Goal: Information Seeking & Learning: Learn about a topic

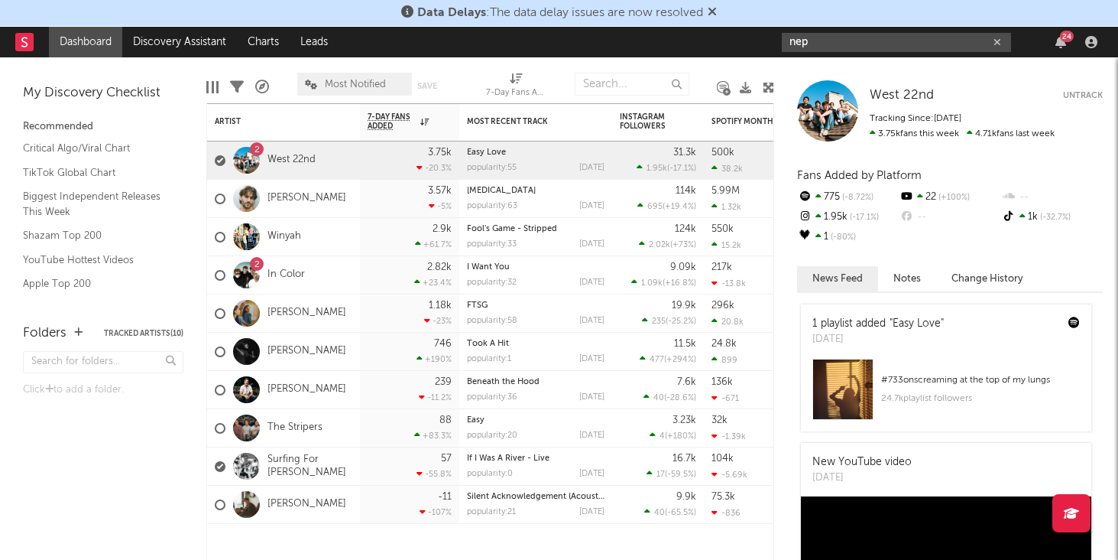
click at [868, 40] on input "nep" at bounding box center [896, 42] width 229 height 19
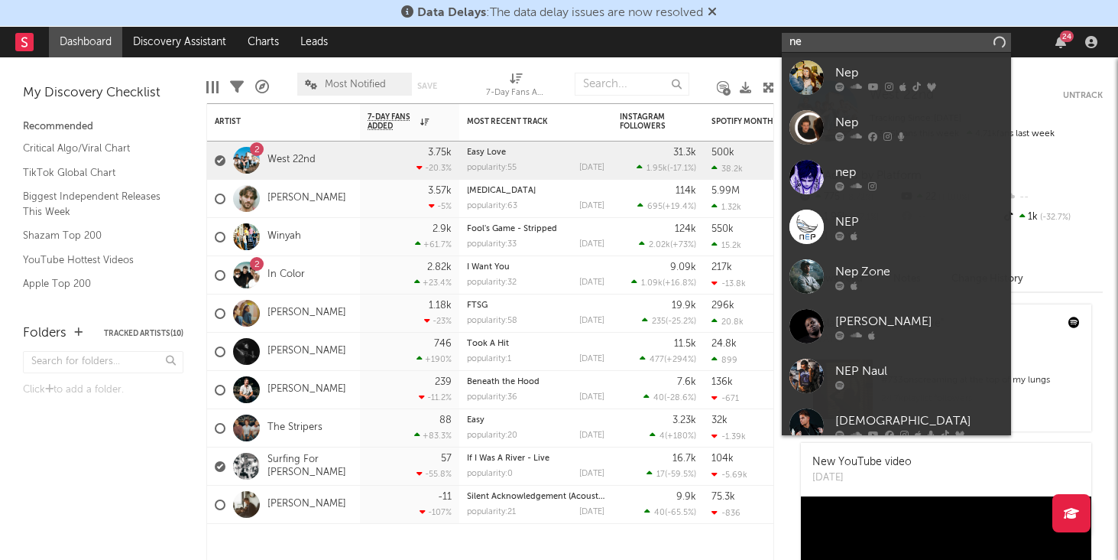
type input "n"
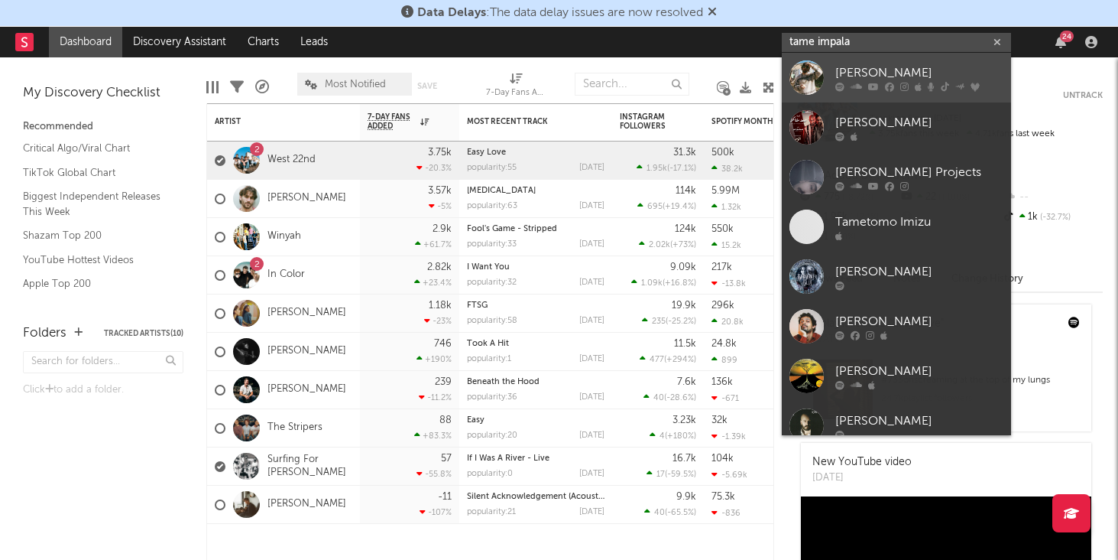
type input "tame impala"
click at [852, 65] on div "[PERSON_NAME]" at bounding box center [920, 72] width 168 height 18
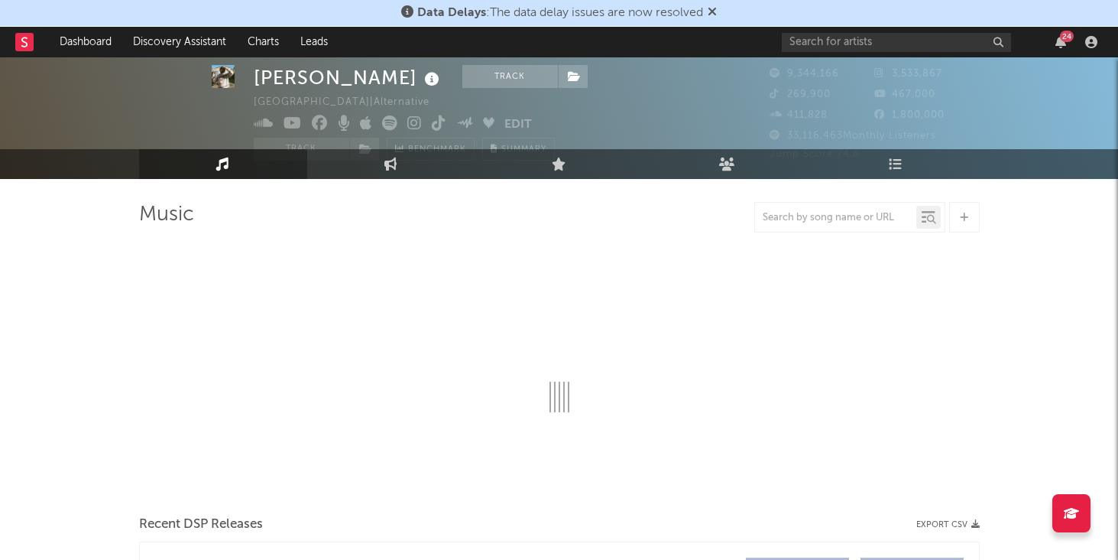
select select "6m"
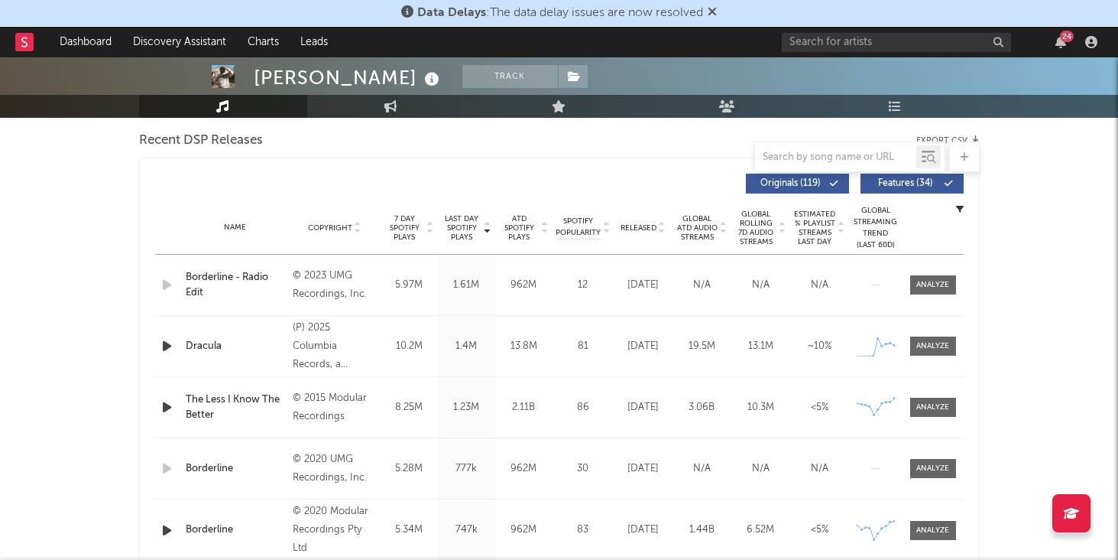
scroll to position [535, 0]
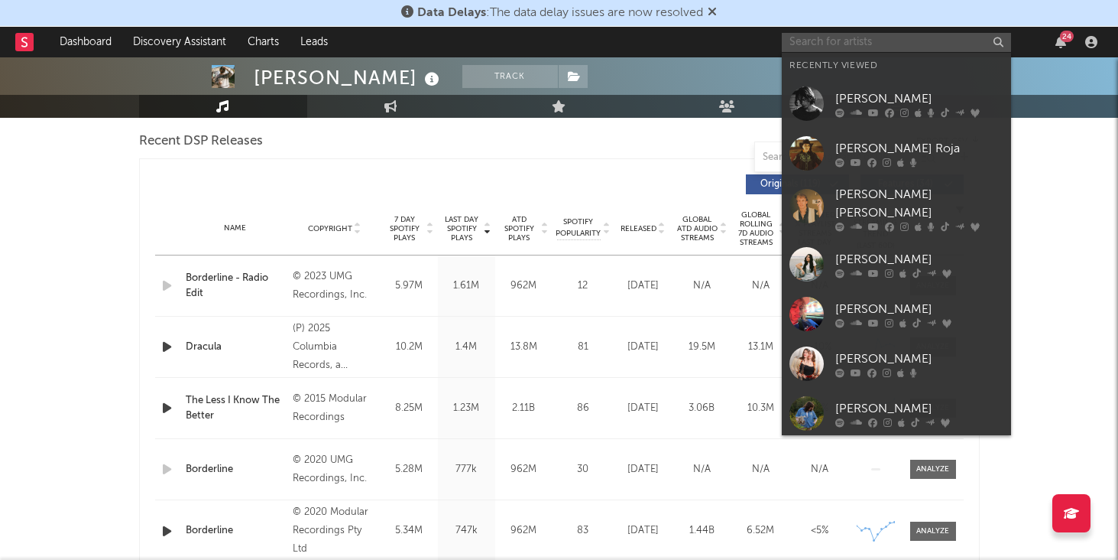
click at [841, 45] on input "text" at bounding box center [896, 42] width 229 height 19
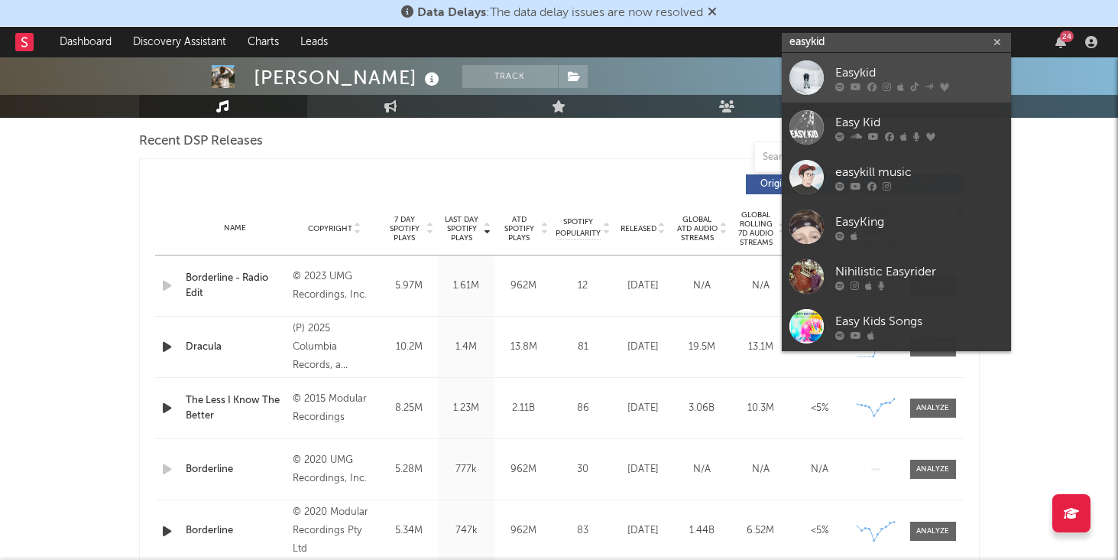
type input "easykid"
click at [878, 66] on div "Easykid" at bounding box center [920, 72] width 168 height 18
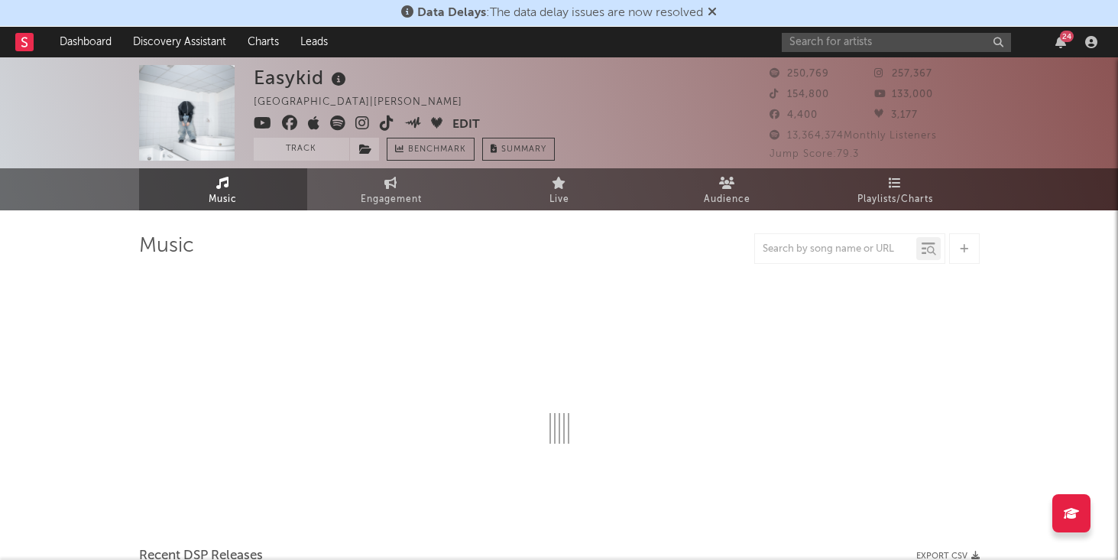
select select "6m"
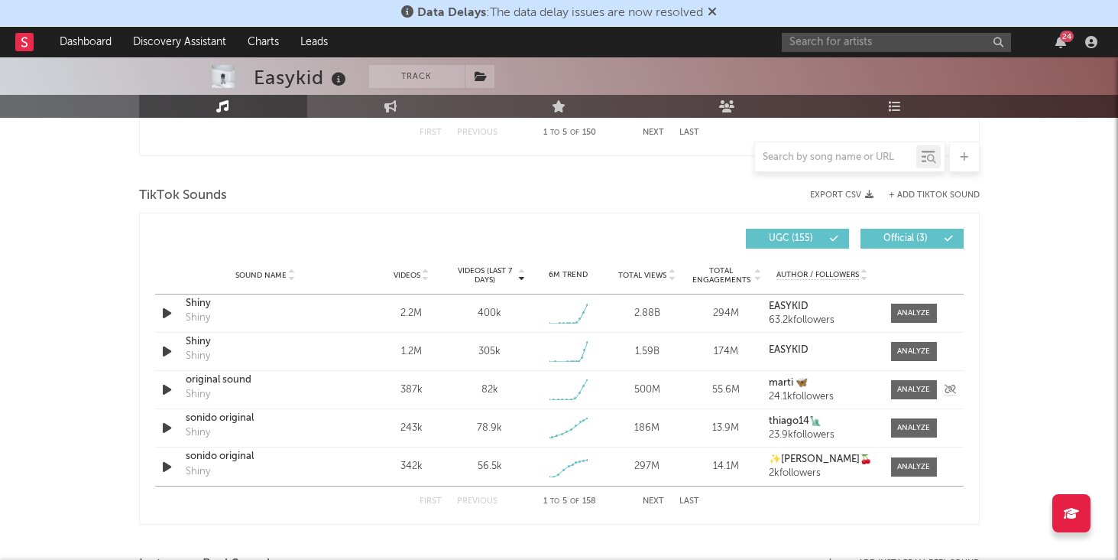
scroll to position [977, 0]
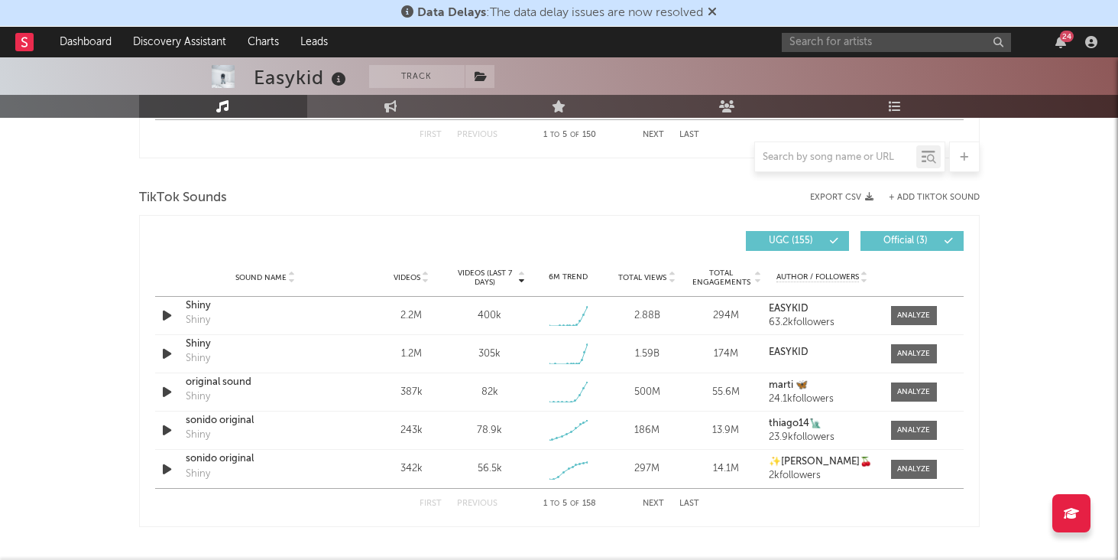
click at [651, 511] on div "First Previous 1 to 5 of 158 Next Last" at bounding box center [560, 503] width 280 height 30
click at [651, 504] on button "Next" at bounding box center [653, 503] width 21 height 8
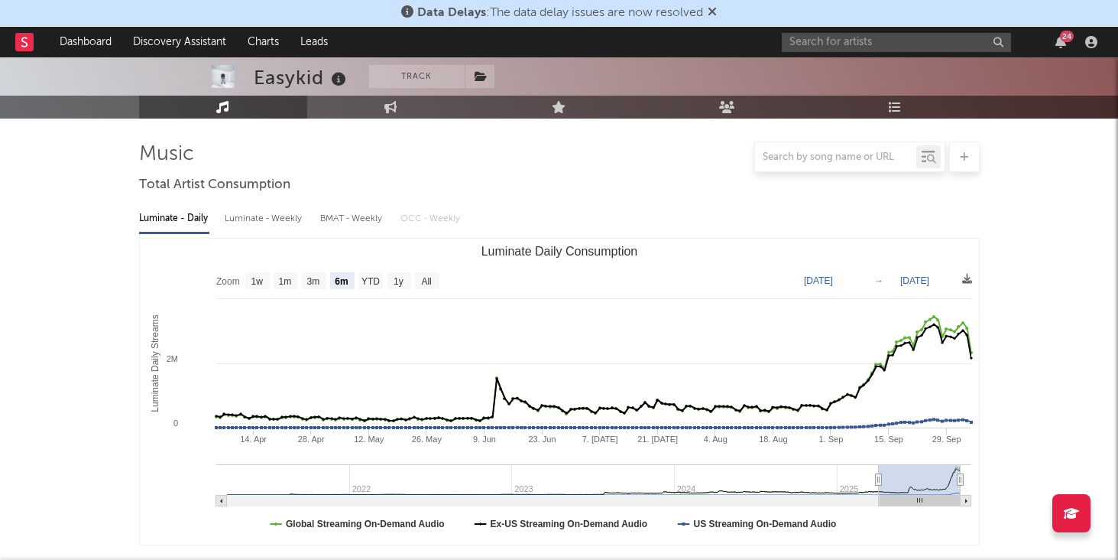
scroll to position [0, 0]
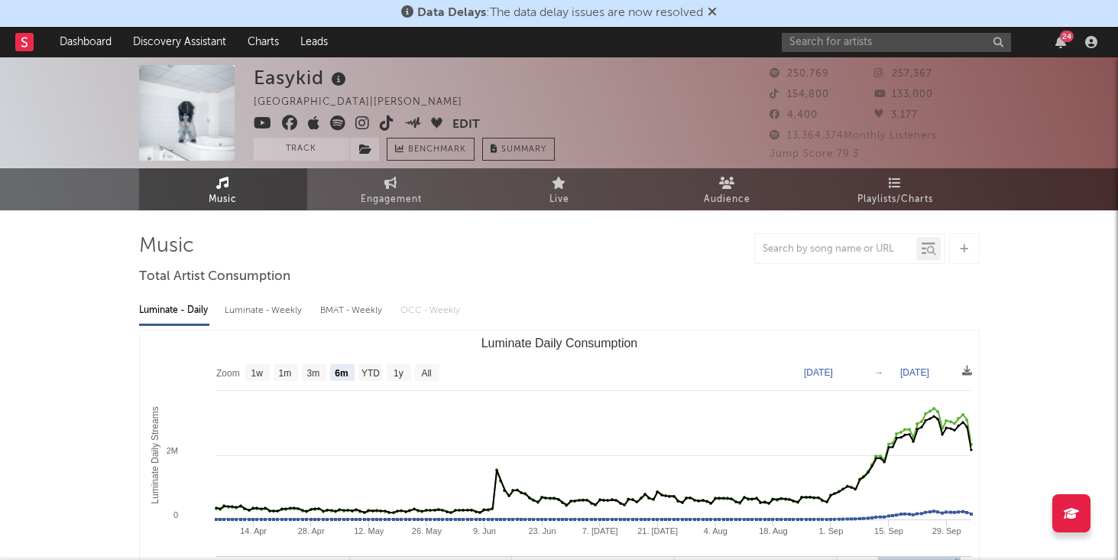
click at [277, 309] on div "Luminate - Weekly" at bounding box center [265, 310] width 80 height 26
select select "1w"
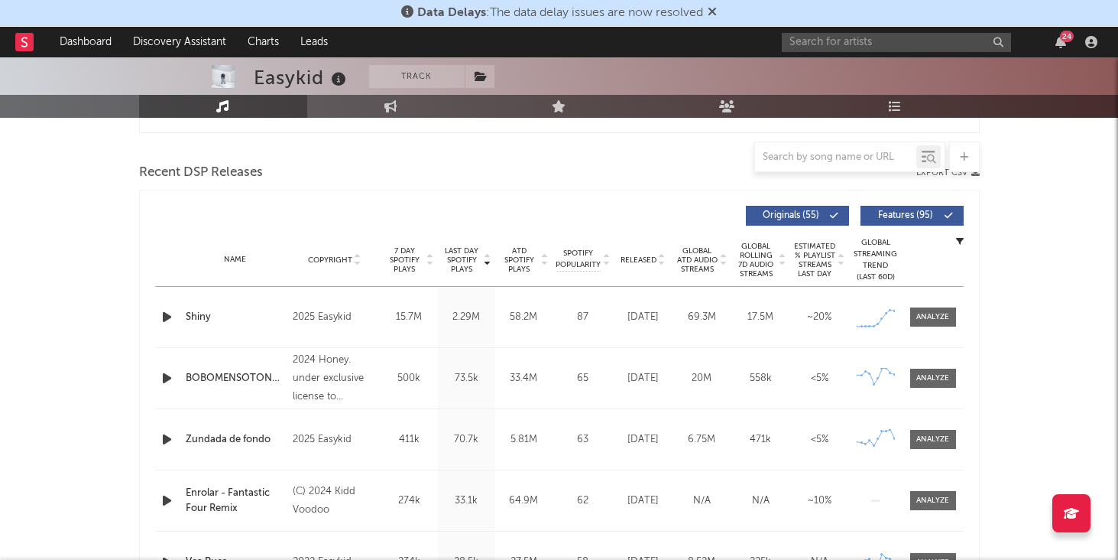
scroll to position [498, 0]
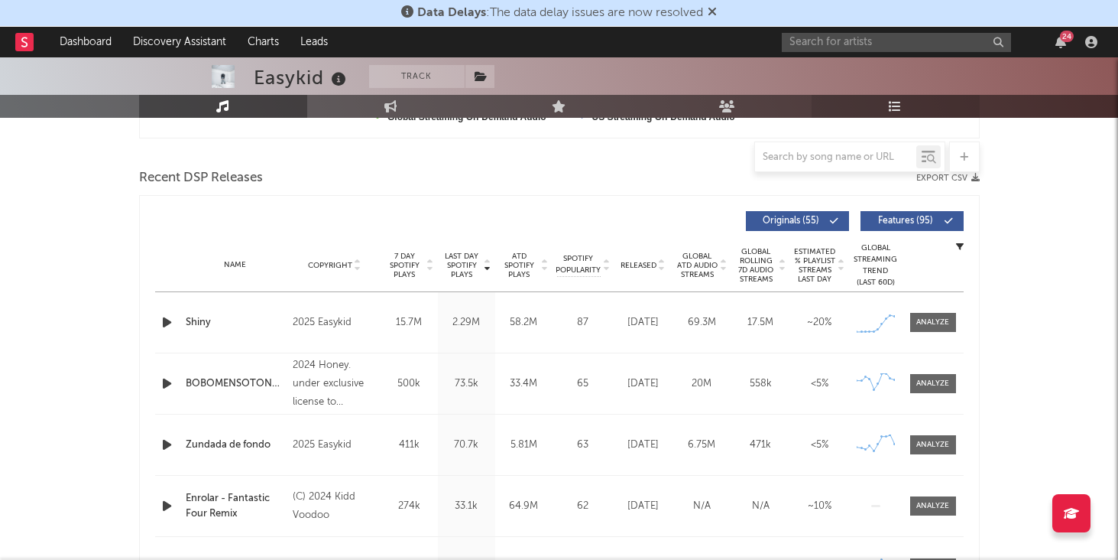
click at [895, 112] on icon at bounding box center [895, 106] width 13 height 12
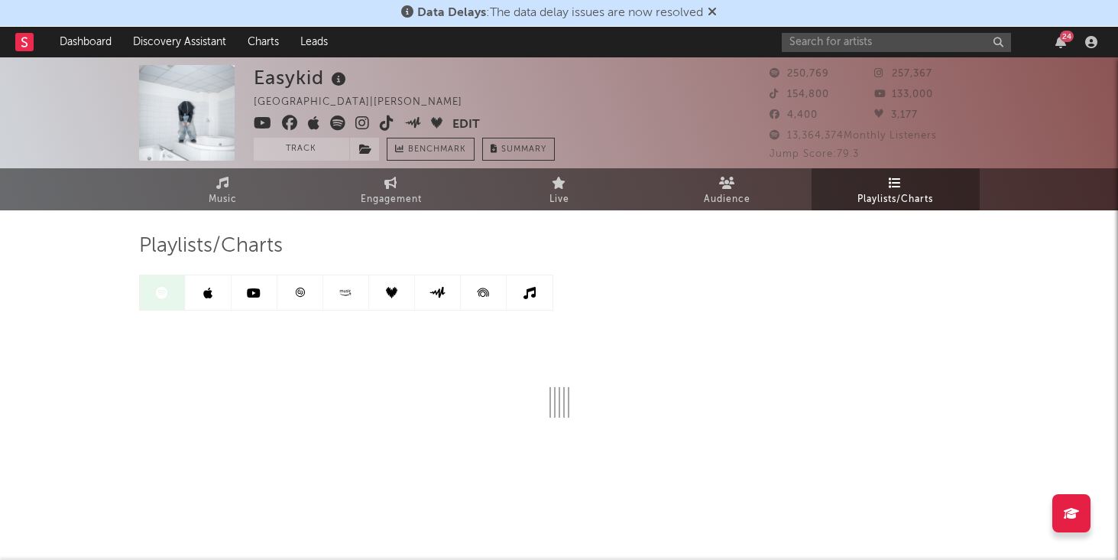
scroll to position [3, 0]
